Goal: Transaction & Acquisition: Obtain resource

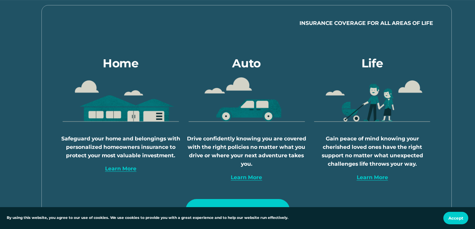
scroll to position [344, 0]
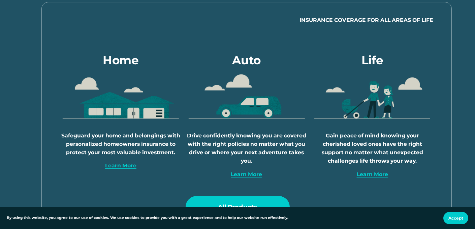
click at [246, 177] on link "Learn More" at bounding box center [246, 174] width 31 height 6
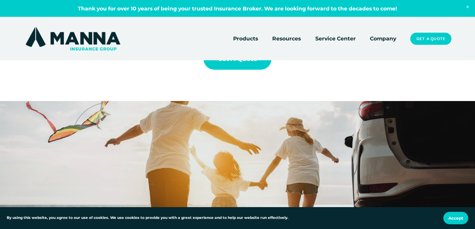
scroll to position [116, 0]
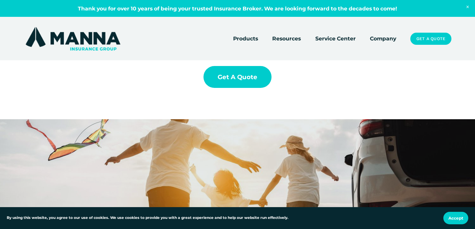
click at [237, 82] on link "Get a Quote" at bounding box center [237, 77] width 68 height 22
